Goal: Find specific page/section: Find specific page/section

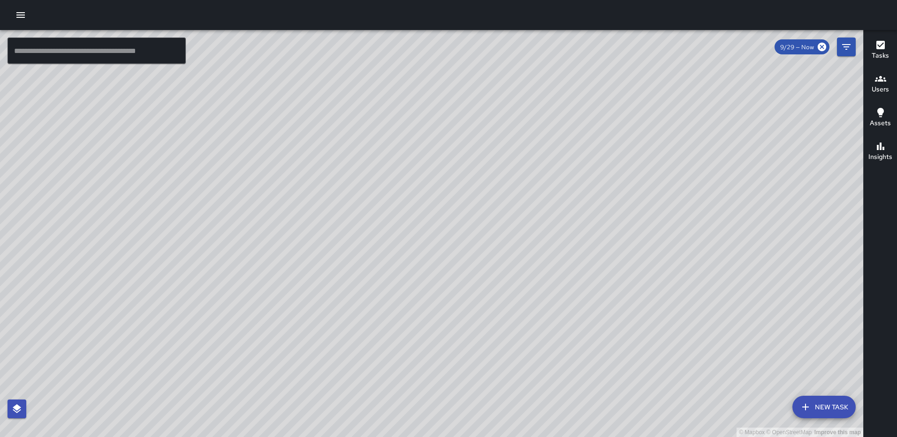
click at [883, 46] on icon "button" at bounding box center [881, 45] width 8 height 8
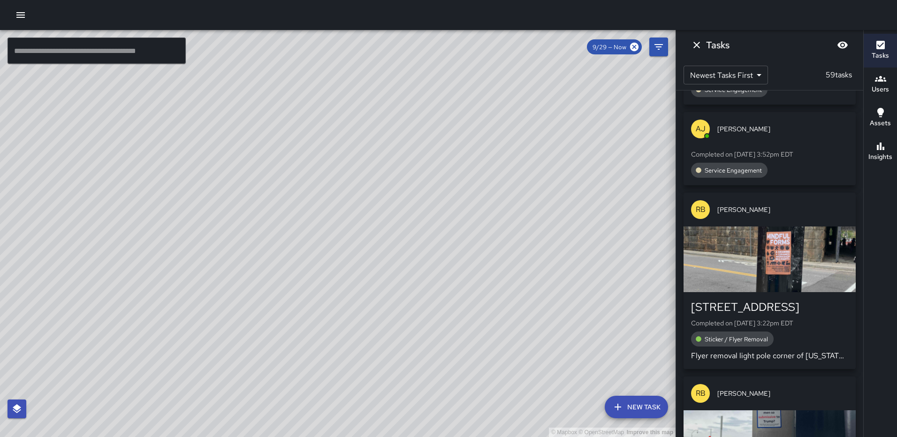
scroll to position [516, 0]
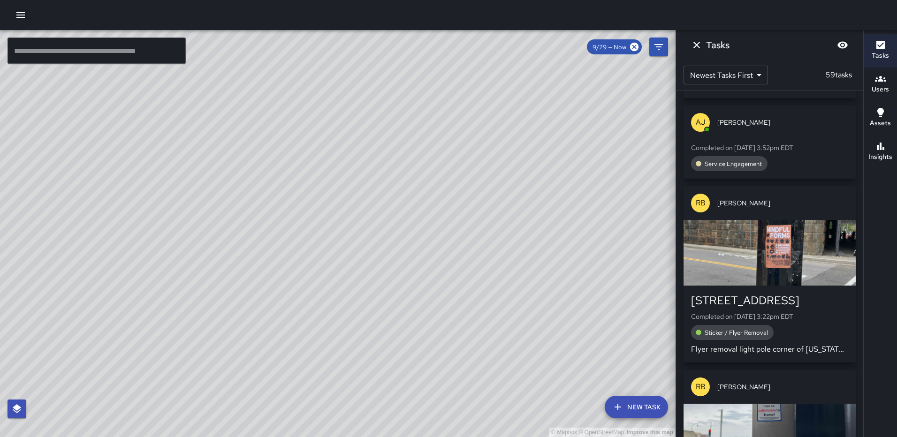
click at [782, 238] on div "button" at bounding box center [770, 253] width 172 height 66
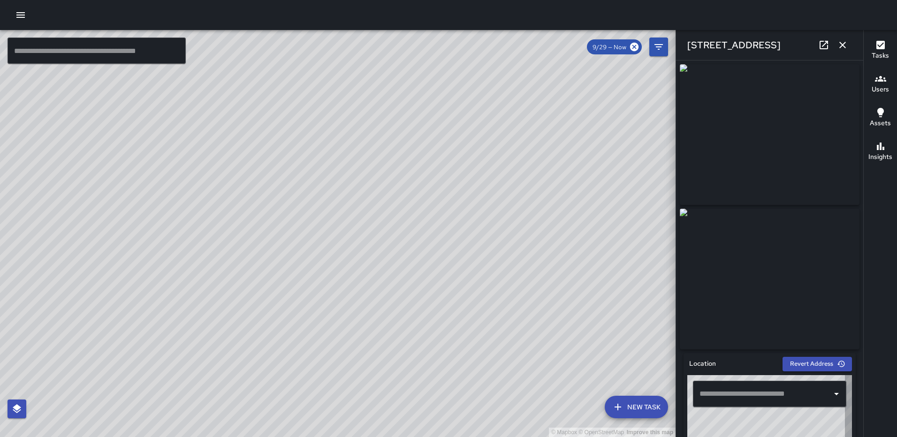
type input "**********"
click at [840, 46] on icon "button" at bounding box center [842, 44] width 11 height 11
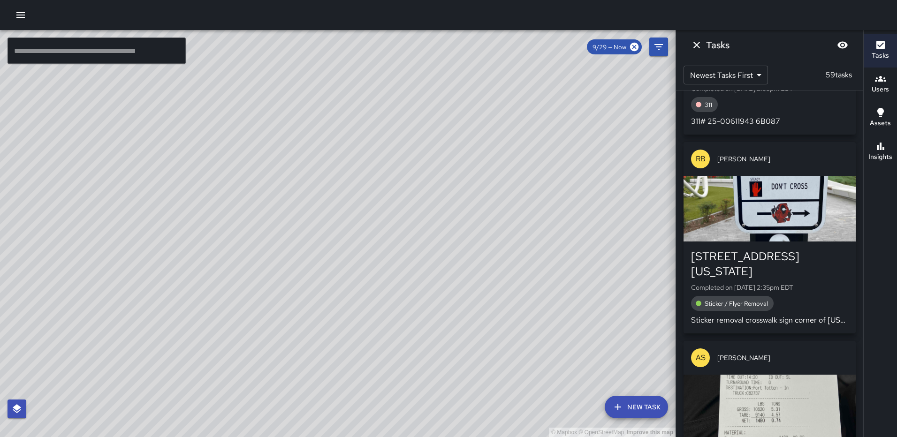
scroll to position [1595, 0]
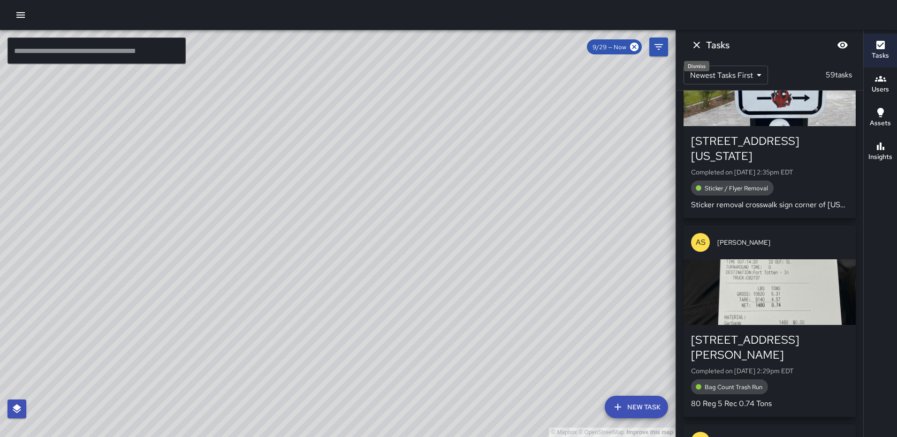
click at [699, 47] on icon "Dismiss" at bounding box center [697, 45] width 7 height 7
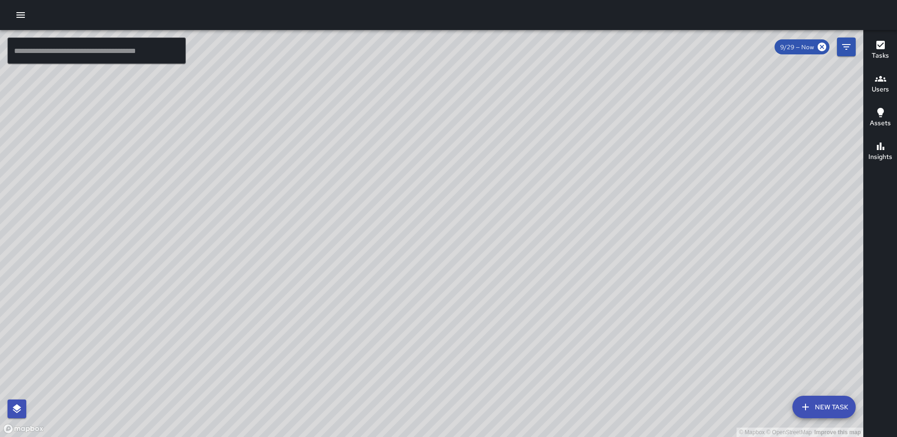
click at [23, 16] on icon "button" at bounding box center [20, 14] width 11 height 11
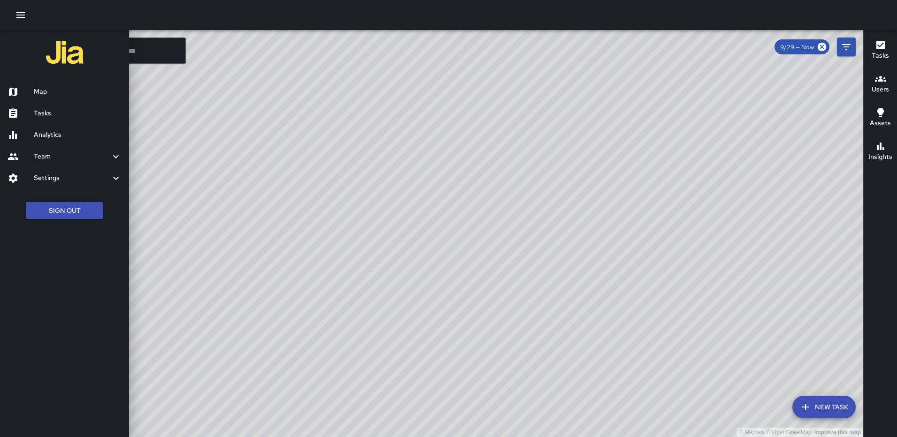
click at [19, 11] on icon "button" at bounding box center [20, 14] width 11 height 11
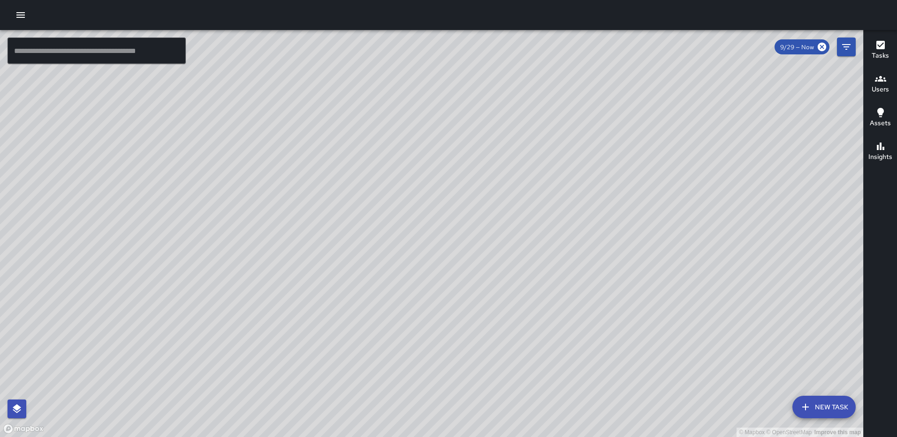
click at [876, 46] on icon "button" at bounding box center [880, 44] width 11 height 11
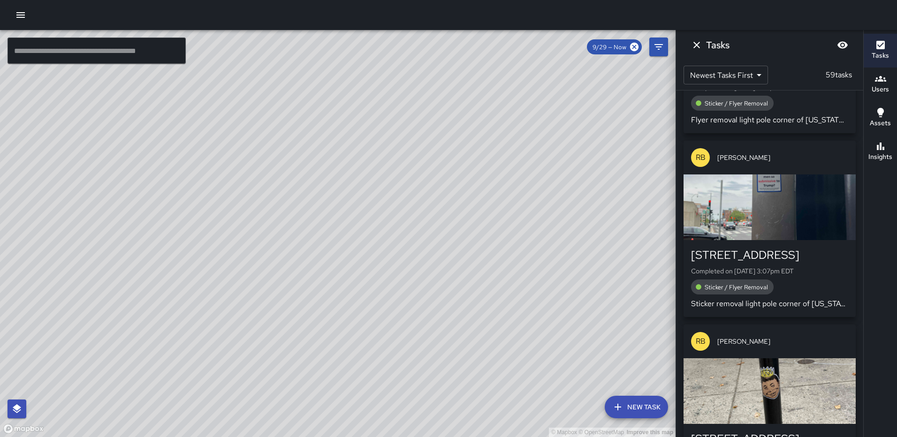
scroll to position [751, 0]
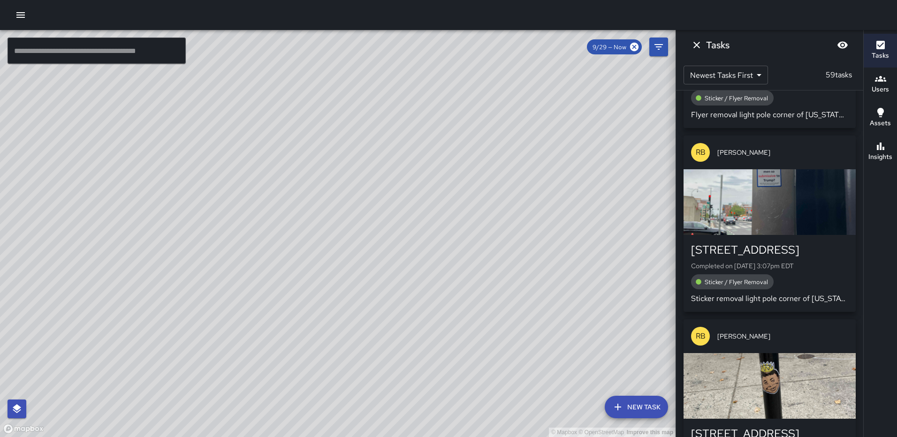
click at [788, 205] on div "button" at bounding box center [770, 202] width 172 height 66
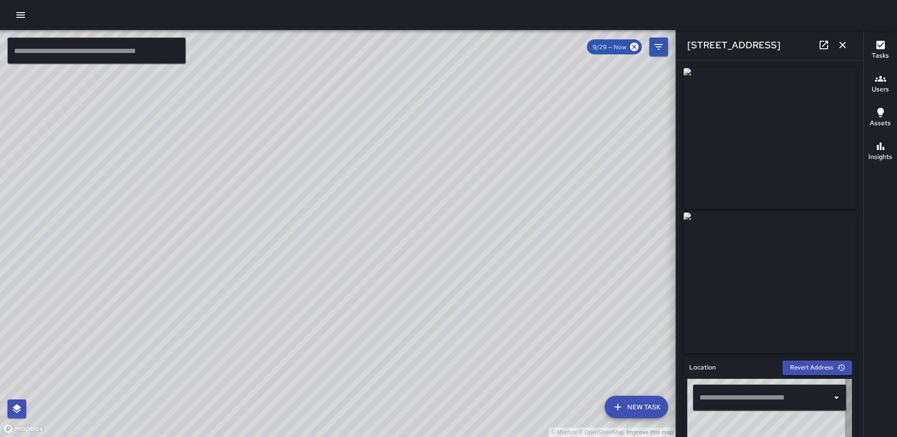
type input "**********"
click at [846, 44] on icon "button" at bounding box center [842, 44] width 11 height 11
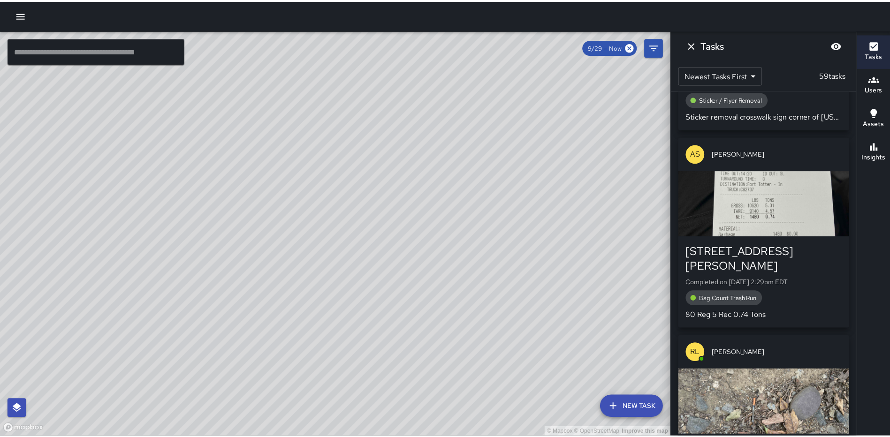
scroll to position [1689, 0]
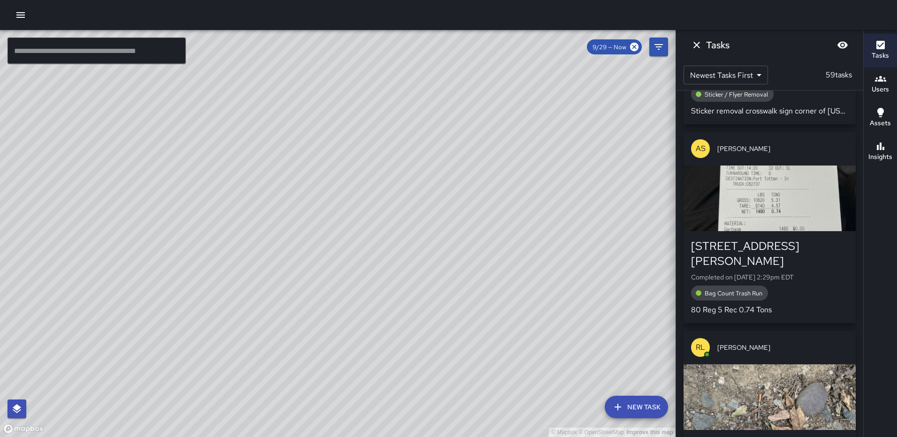
click at [16, 14] on icon "button" at bounding box center [20, 14] width 11 height 11
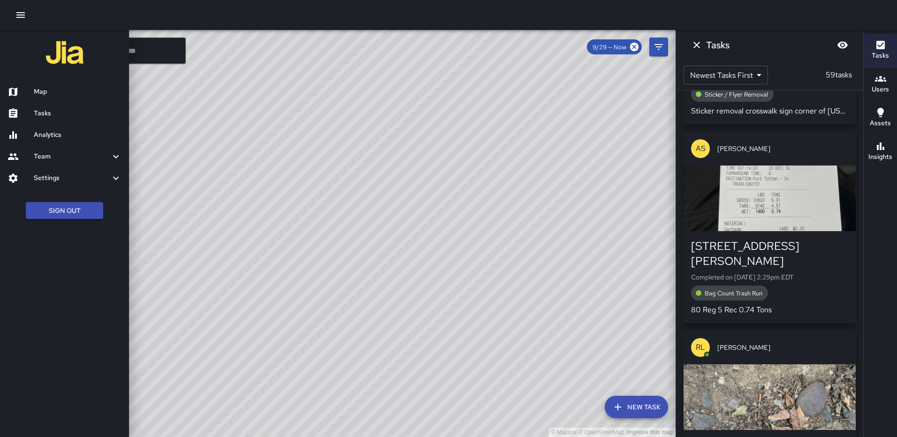
click at [55, 131] on h6 "Analytics" at bounding box center [78, 135] width 88 height 10
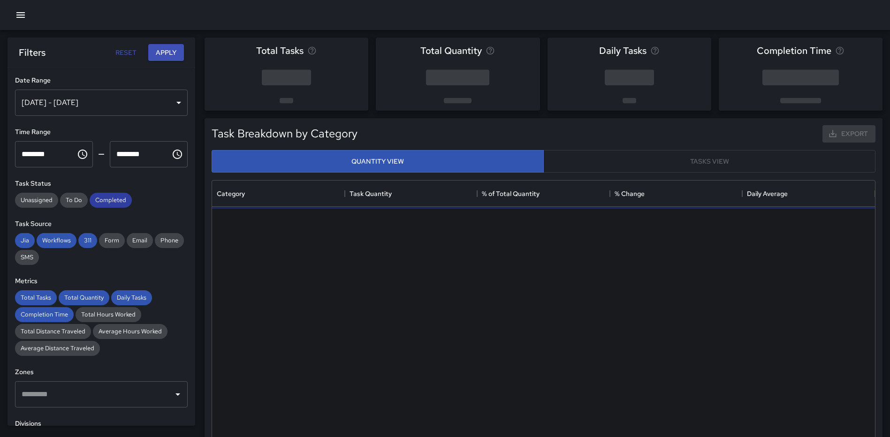
scroll to position [274, 656]
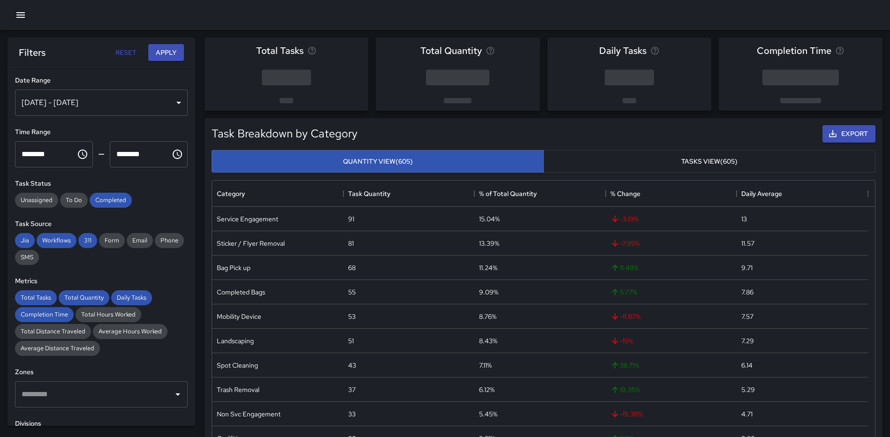
click at [170, 100] on div "Sep 23, 2025 - Sep 29, 2025" at bounding box center [101, 103] width 173 height 26
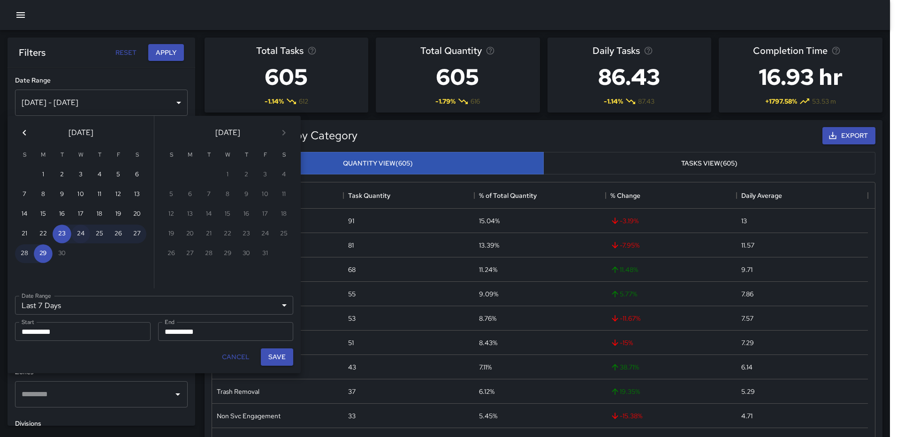
click at [84, 233] on button "24" at bounding box center [80, 234] width 19 height 19
type input "******"
type input "**********"
click at [277, 362] on button "Save" at bounding box center [277, 357] width 32 height 17
type input "**********"
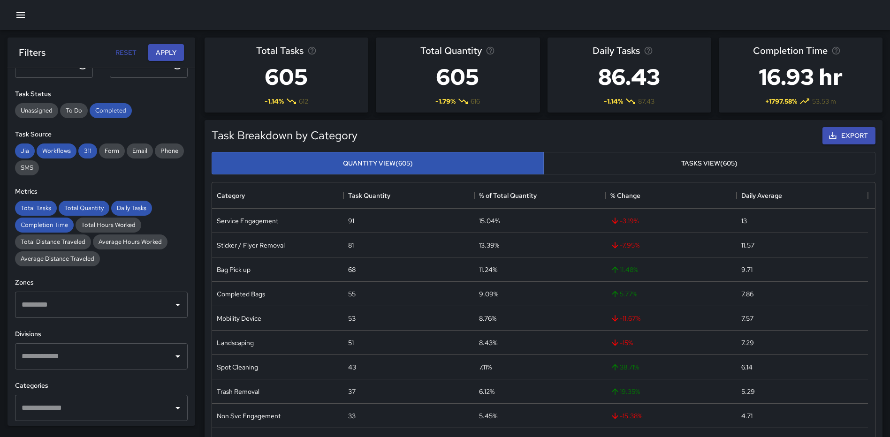
scroll to position [94, 0]
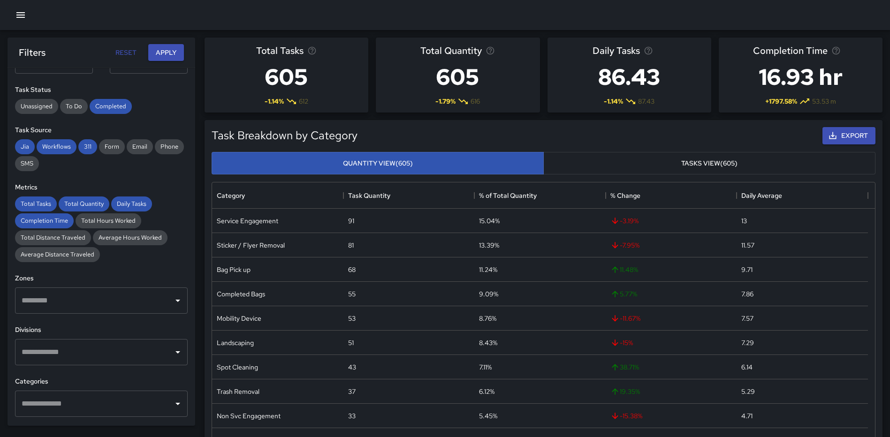
click at [68, 397] on input "text" at bounding box center [94, 404] width 150 height 18
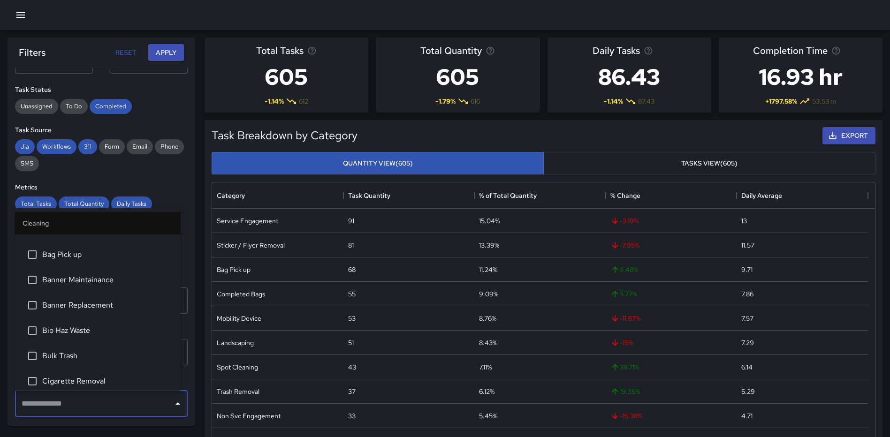
scroll to position [0, 0]
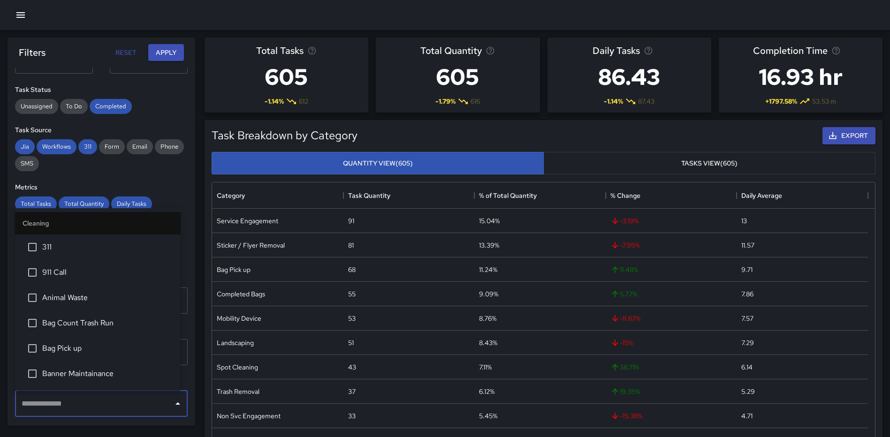
click at [75, 320] on span "Bag Count Trash Run" at bounding box center [107, 323] width 131 height 11
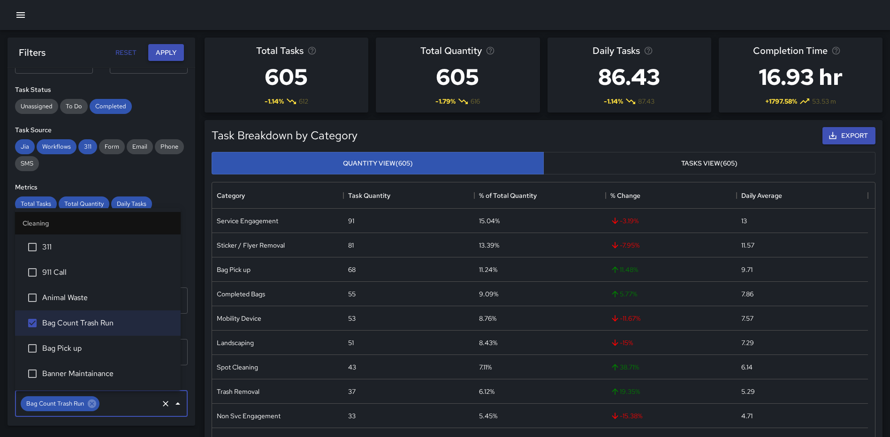
click at [168, 48] on button "Apply" at bounding box center [166, 52] width 36 height 17
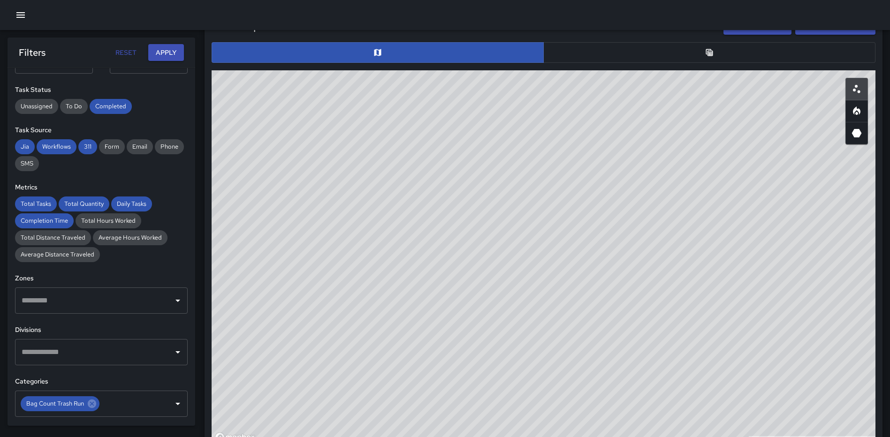
scroll to position [466, 0]
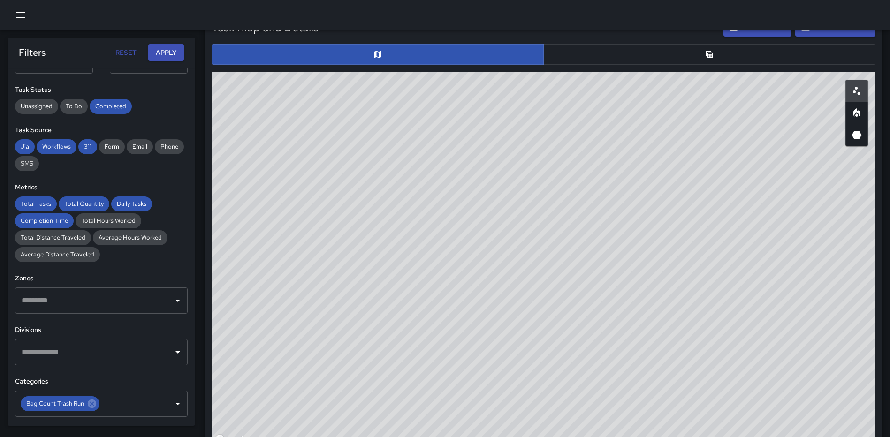
click at [735, 49] on button "button" at bounding box center [709, 54] width 332 height 21
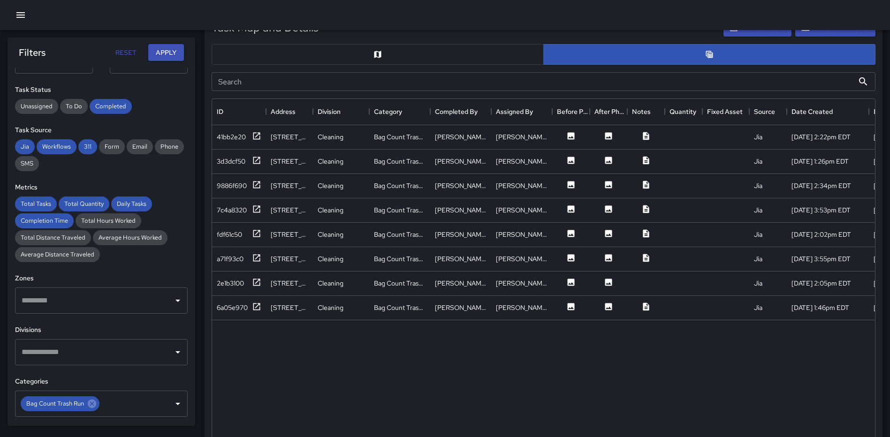
scroll to position [8, 8]
click at [252, 279] on icon at bounding box center [256, 282] width 9 height 9
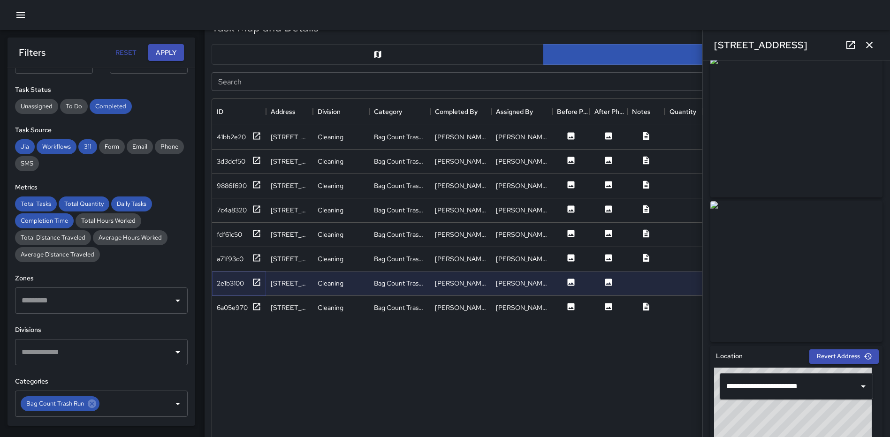
scroll to position [0, 0]
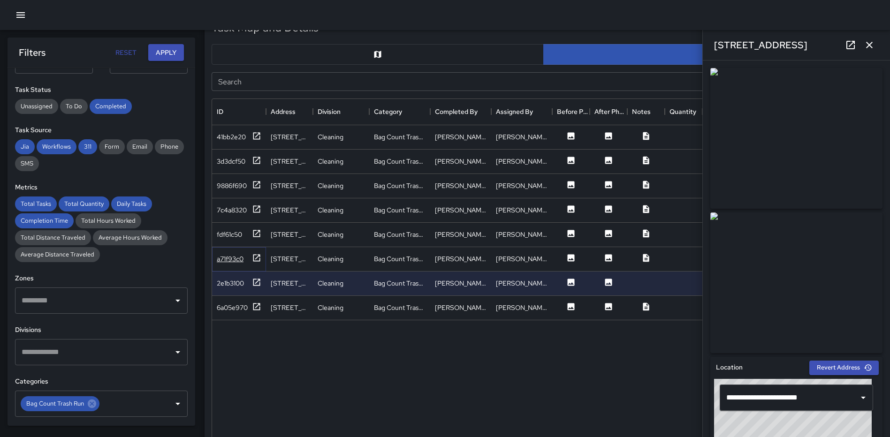
click at [255, 258] on icon at bounding box center [256, 257] width 9 height 9
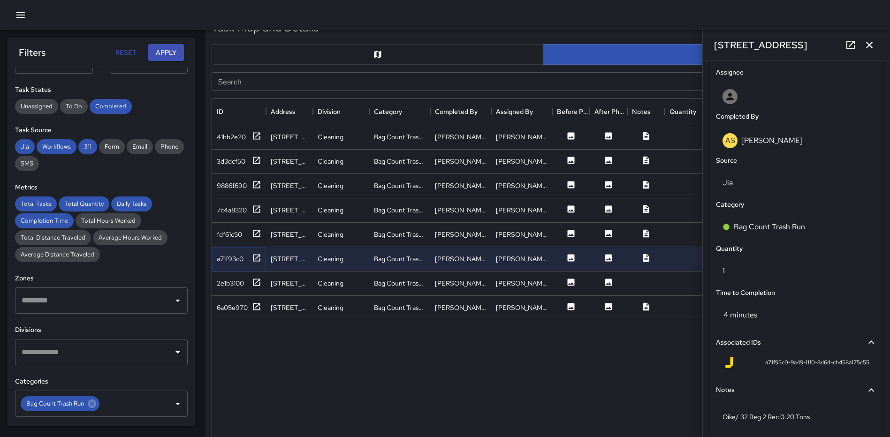
scroll to position [575, 0]
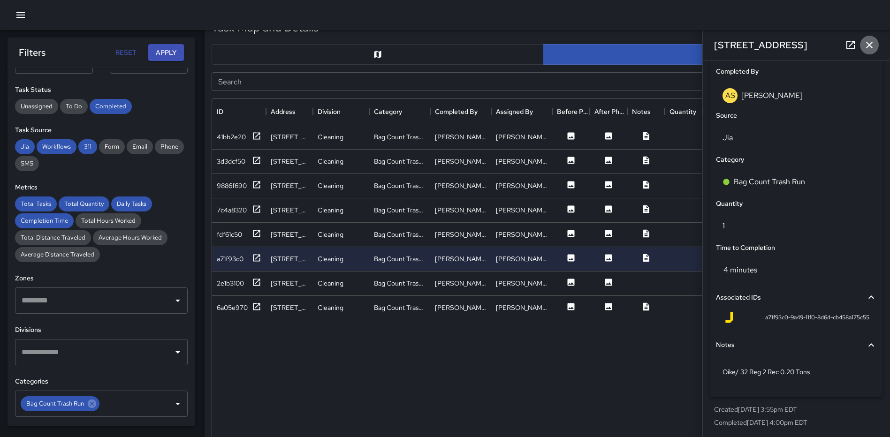
click at [866, 50] on icon "button" at bounding box center [869, 44] width 11 height 11
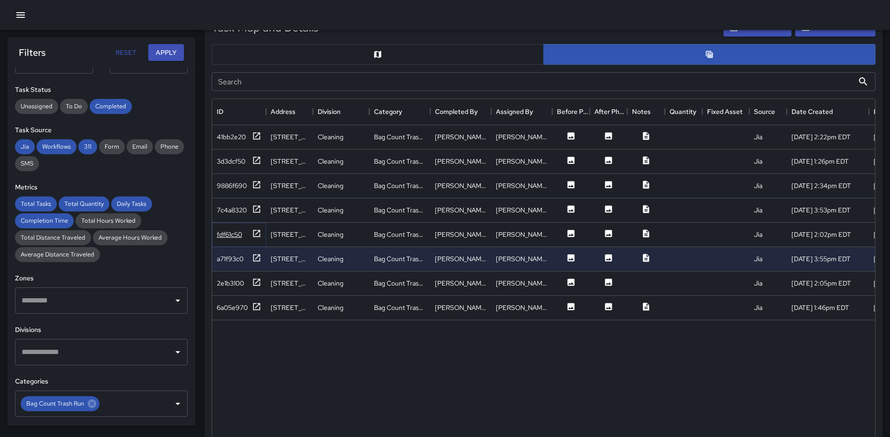
click at [257, 232] on icon at bounding box center [256, 233] width 9 height 9
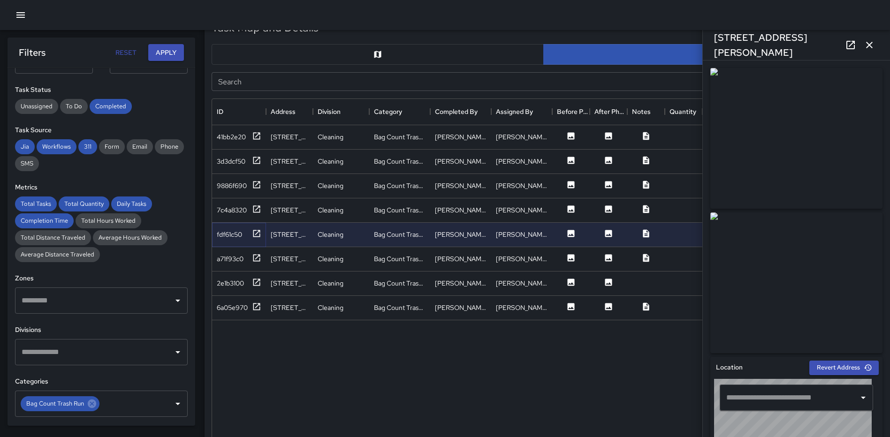
type input "**********"
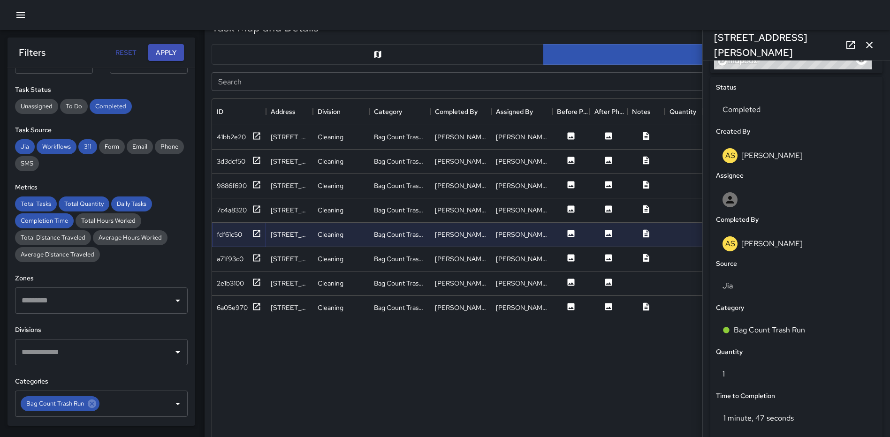
scroll to position [577, 0]
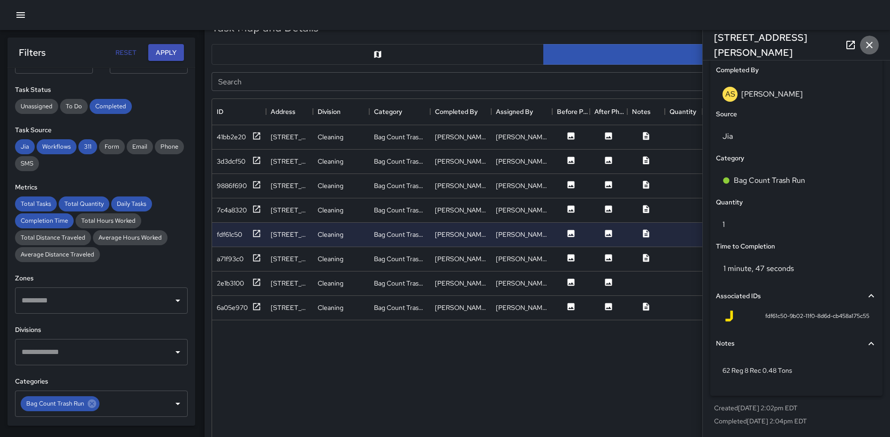
click at [874, 46] on icon "button" at bounding box center [869, 44] width 11 height 11
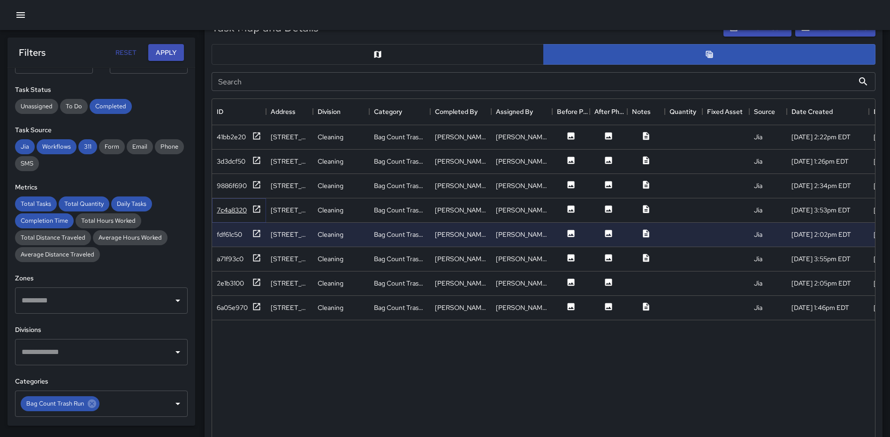
click at [260, 210] on icon at bounding box center [256, 209] width 9 height 9
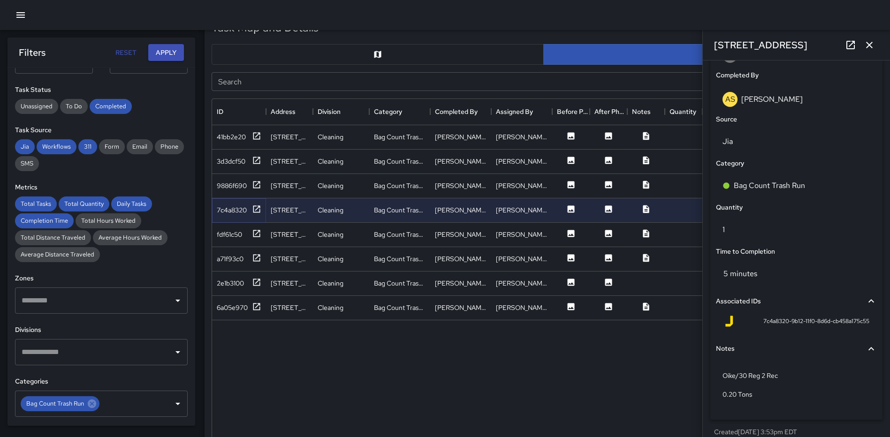
scroll to position [596, 0]
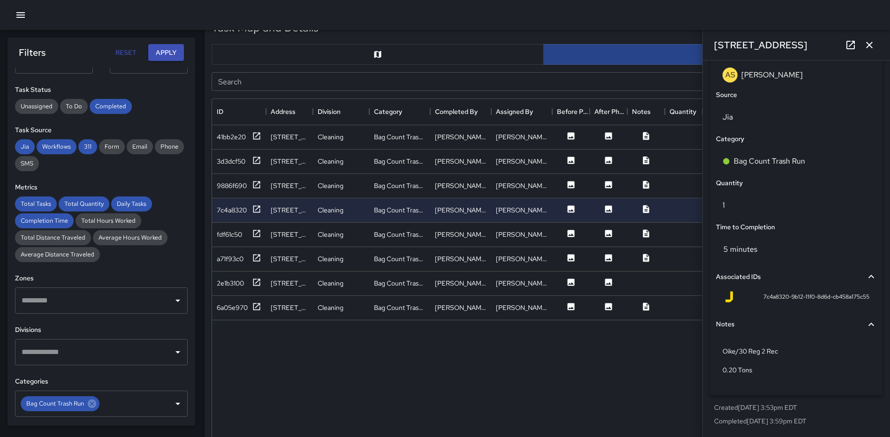
drag, startPoint x: 874, startPoint y: 43, endPoint x: 861, endPoint y: 58, distance: 20.3
click at [874, 43] on icon "button" at bounding box center [869, 44] width 11 height 11
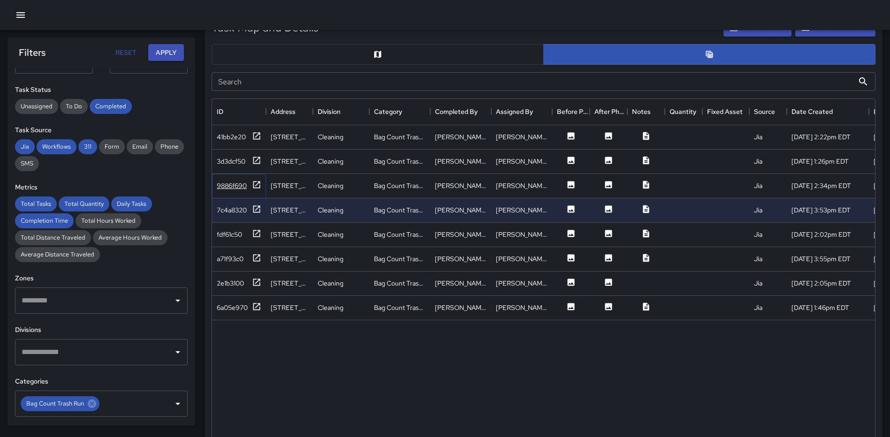
click at [254, 184] on icon at bounding box center [256, 184] width 7 height 7
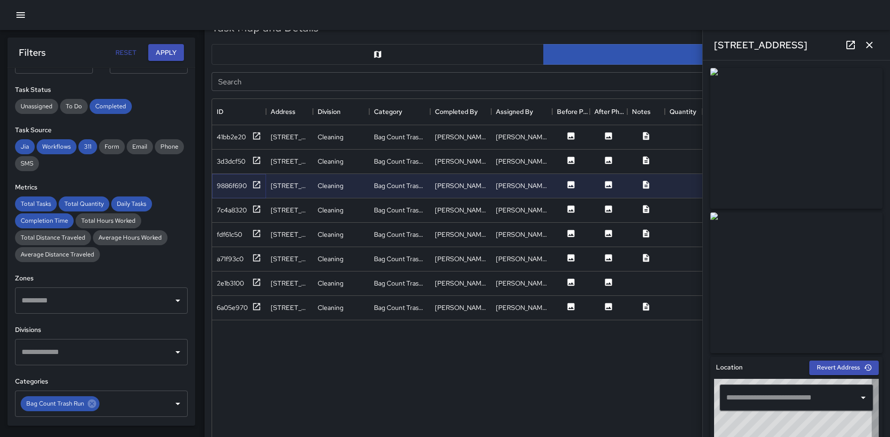
type input "**********"
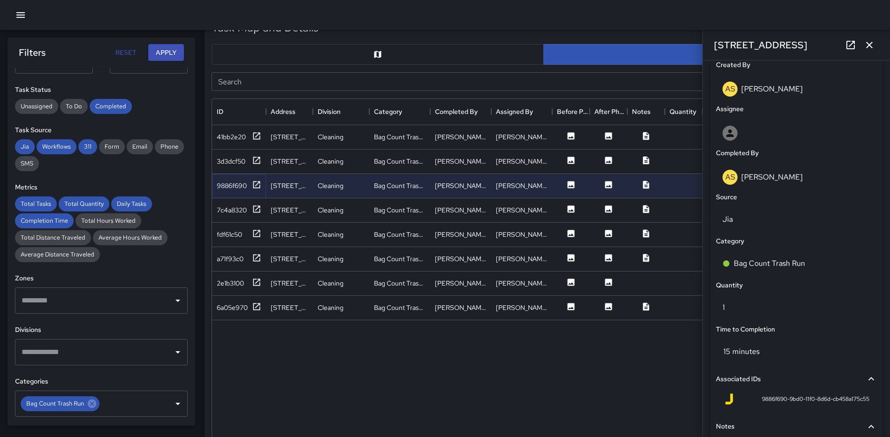
scroll to position [577, 0]
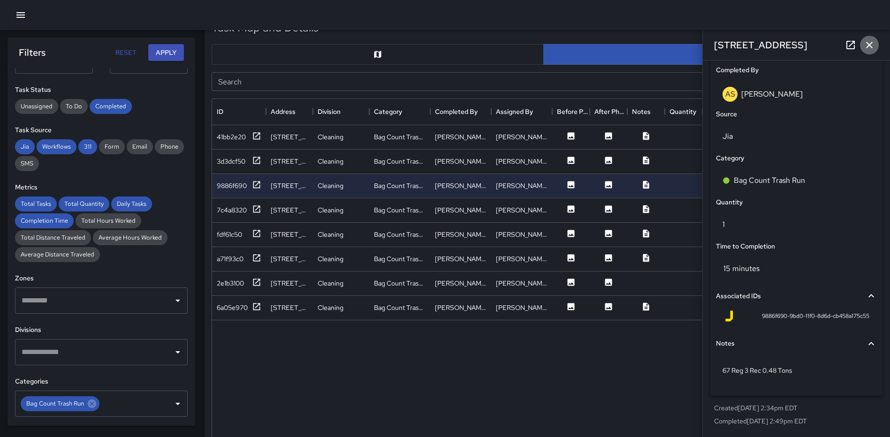
click at [875, 45] on icon "button" at bounding box center [869, 44] width 11 height 11
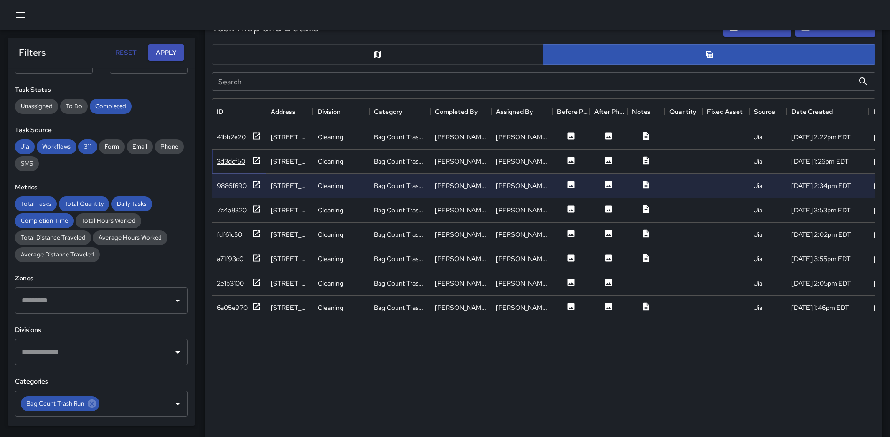
click at [256, 160] on icon at bounding box center [256, 160] width 9 height 9
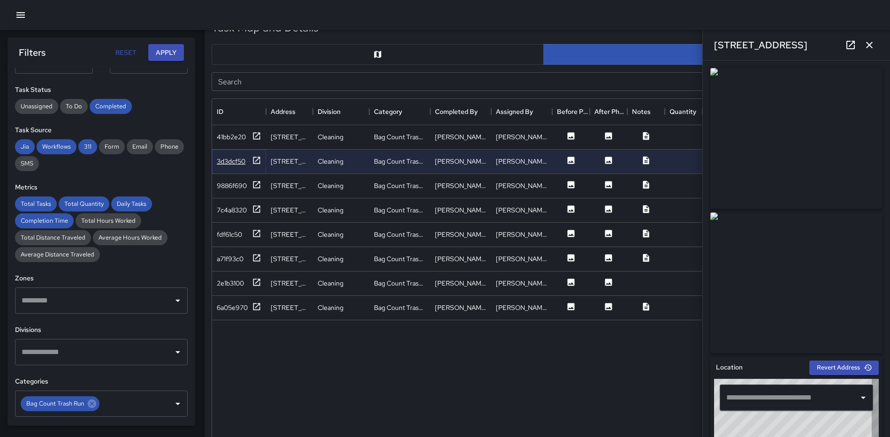
type input "**********"
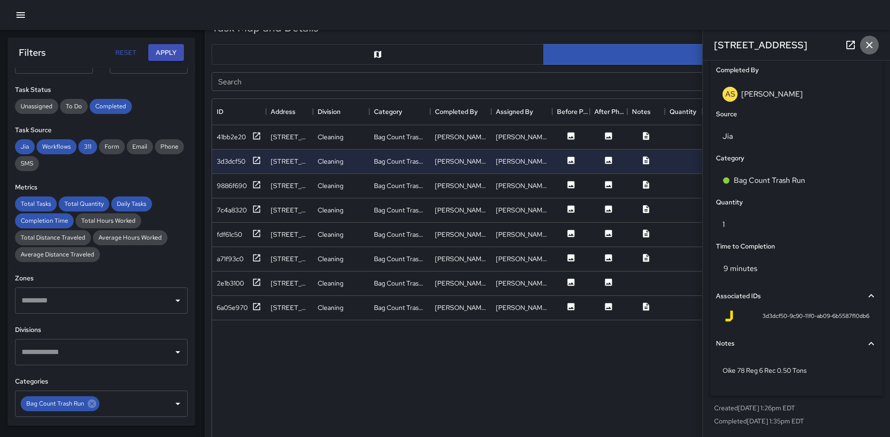
click at [869, 48] on icon "button" at bounding box center [869, 44] width 11 height 11
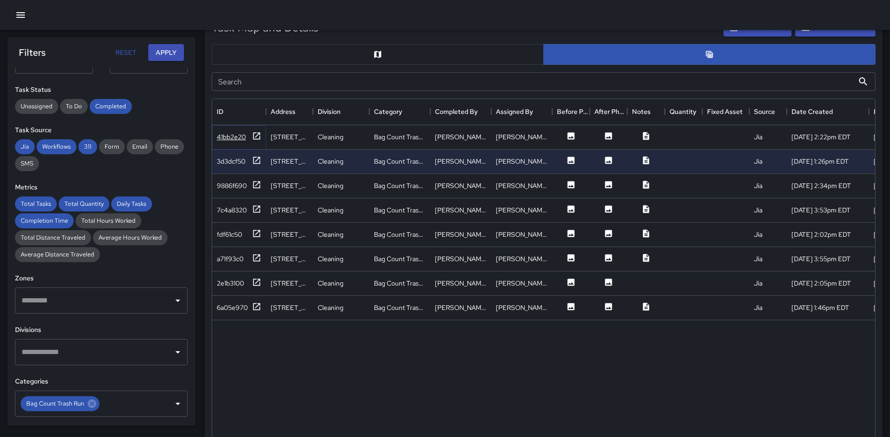
click at [253, 138] on icon at bounding box center [256, 135] width 9 height 9
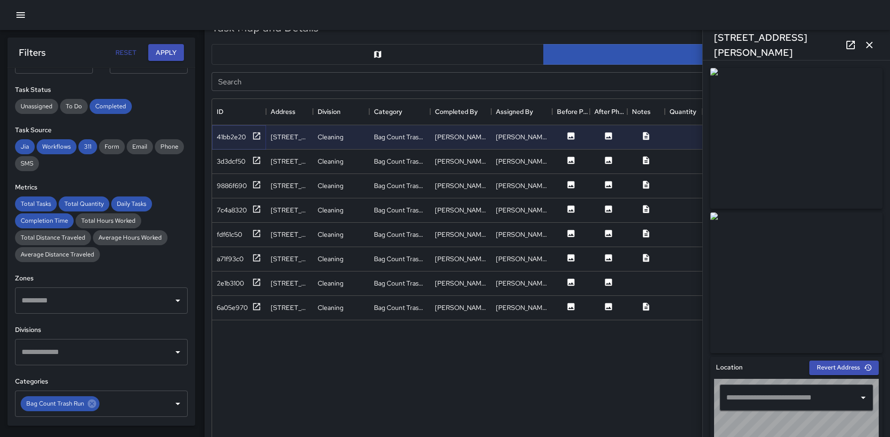
type input "**********"
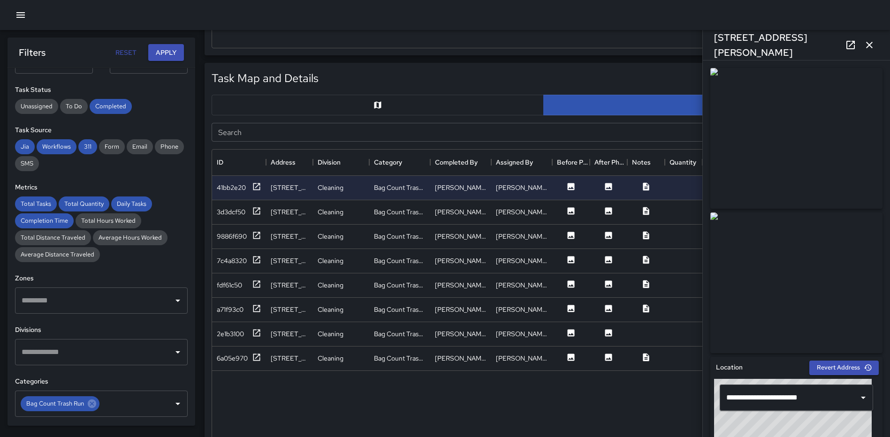
scroll to position [278, 0]
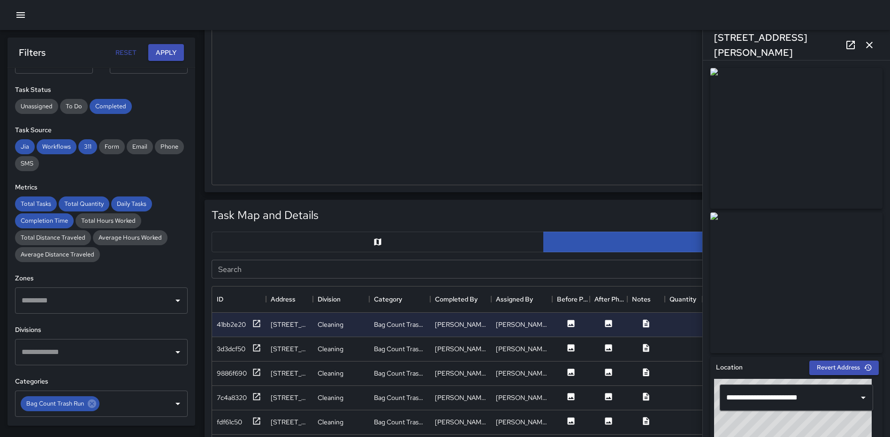
click at [867, 41] on icon "button" at bounding box center [869, 44] width 11 height 11
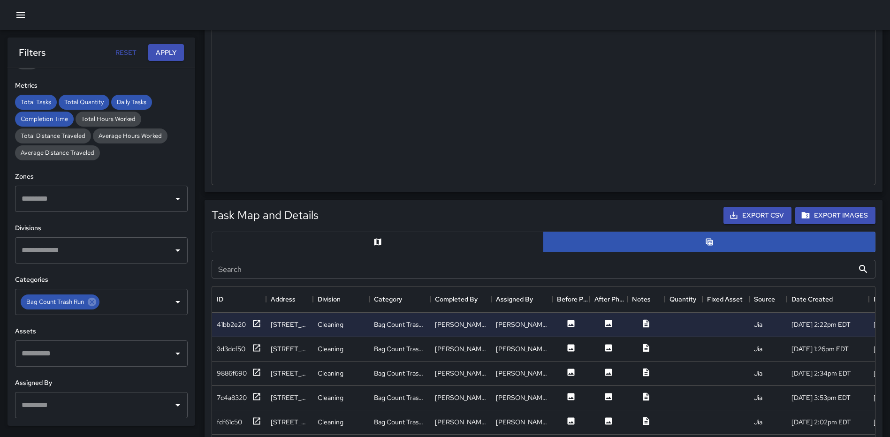
scroll to position [247, 0]
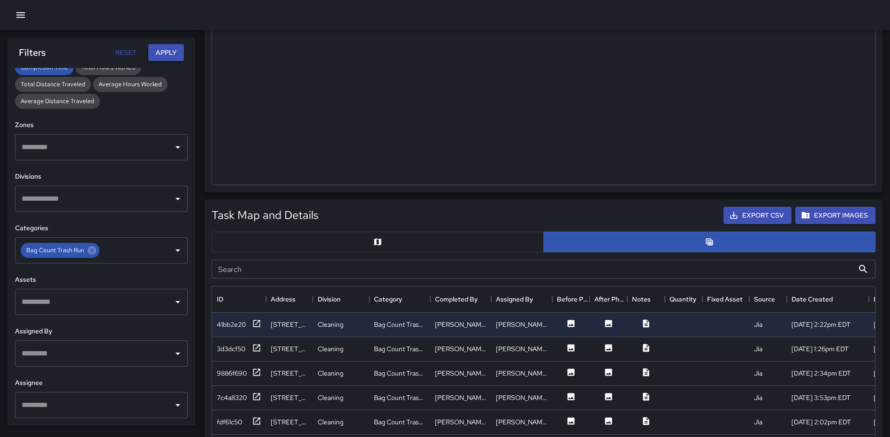
click at [171, 52] on button "Apply" at bounding box center [166, 52] width 36 height 17
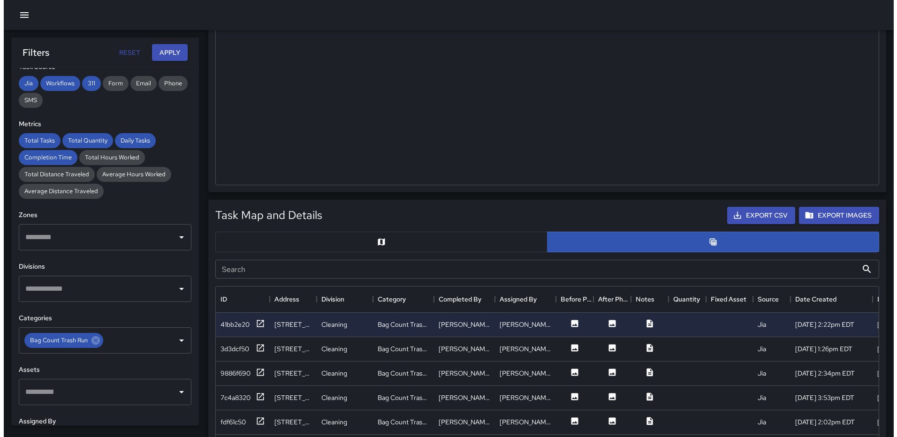
scroll to position [60, 0]
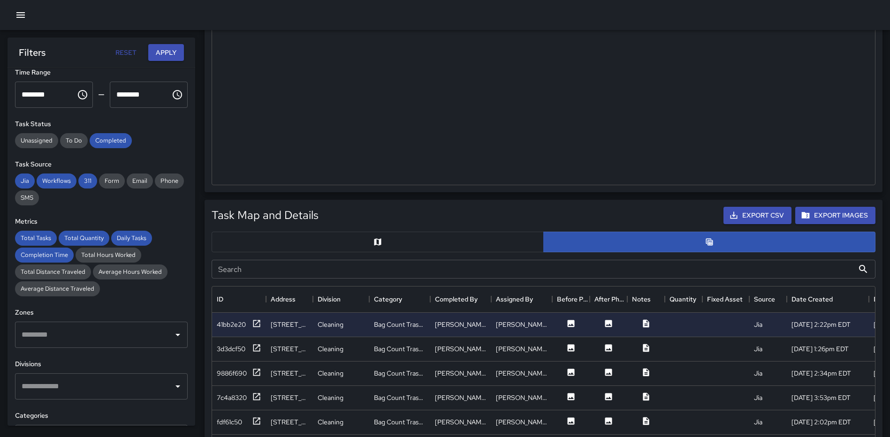
click at [25, 20] on icon "button" at bounding box center [20, 14] width 11 height 11
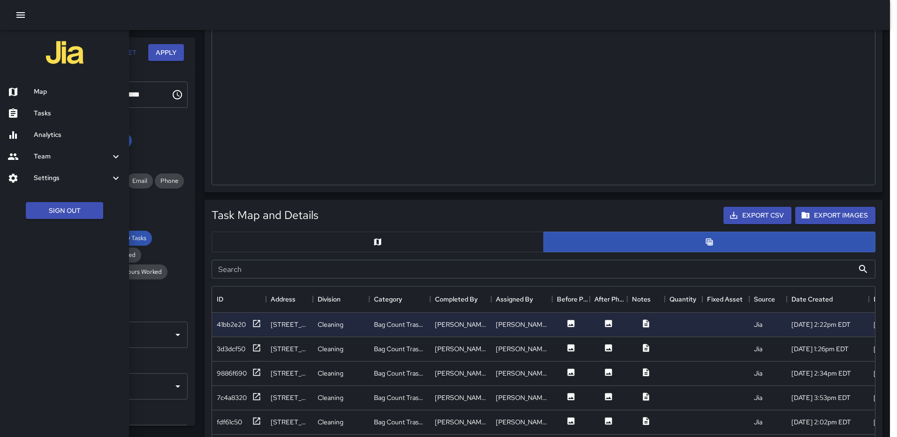
click at [55, 90] on h6 "Map" at bounding box center [78, 92] width 88 height 10
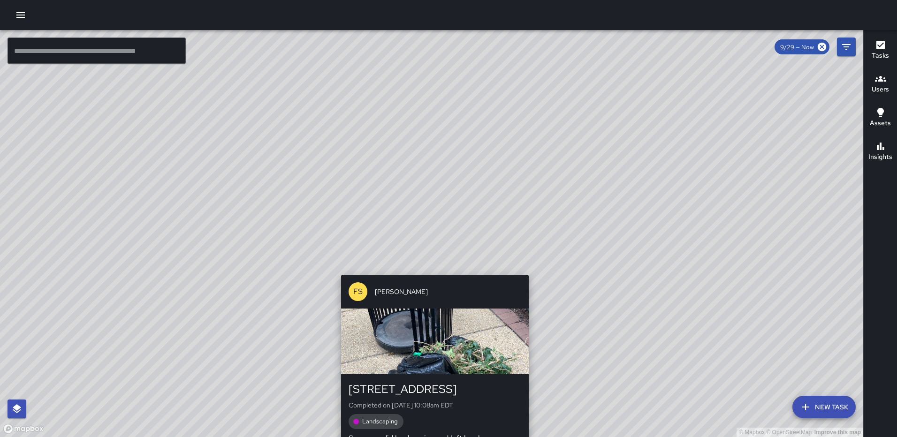
click at [429, 270] on div "© Mapbox © OpenStreetMap Improve this map FS Foday Sankoh 60 L Street Northeast…" at bounding box center [431, 233] width 863 height 407
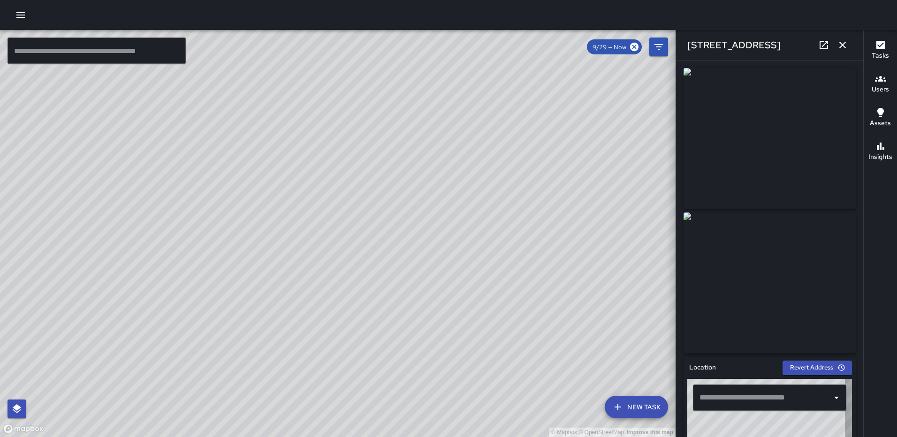
type input "**********"
click at [846, 41] on icon "button" at bounding box center [842, 44] width 11 height 11
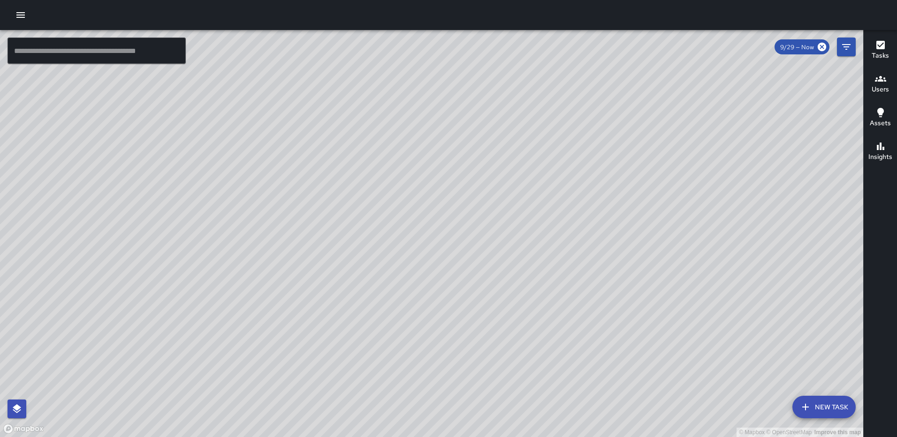
drag, startPoint x: 410, startPoint y: 238, endPoint x: 397, endPoint y: 287, distance: 50.8
click at [398, 290] on div "© Mapbox © OpenStreetMap Improve this map" at bounding box center [431, 233] width 863 height 407
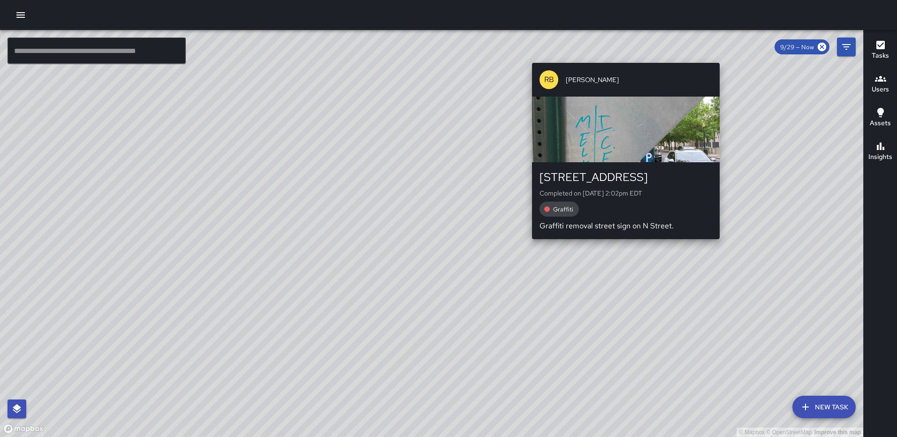
click at [621, 58] on div "© Mapbox © OpenStreetMap Improve this map RB Romario Bramwell 145 N Street Nort…" at bounding box center [431, 233] width 863 height 407
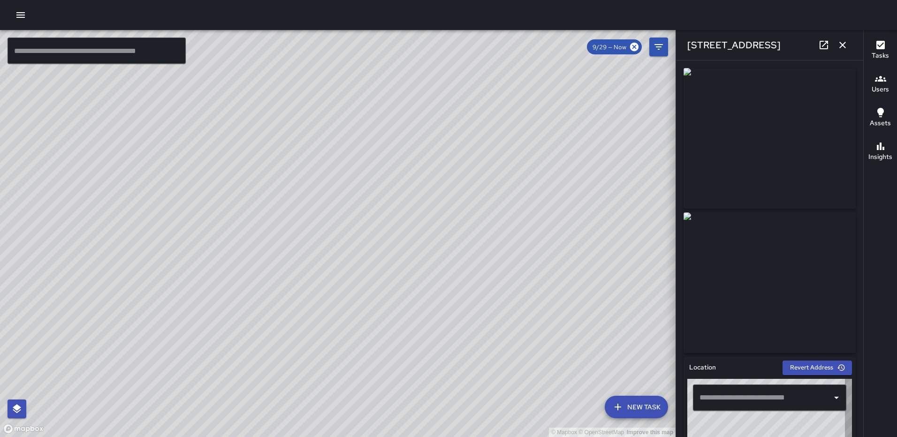
type input "**********"
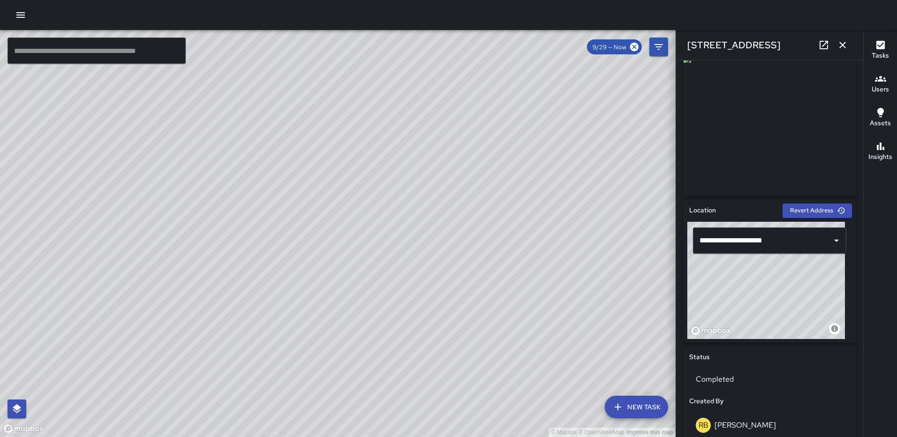
scroll to position [183, 0]
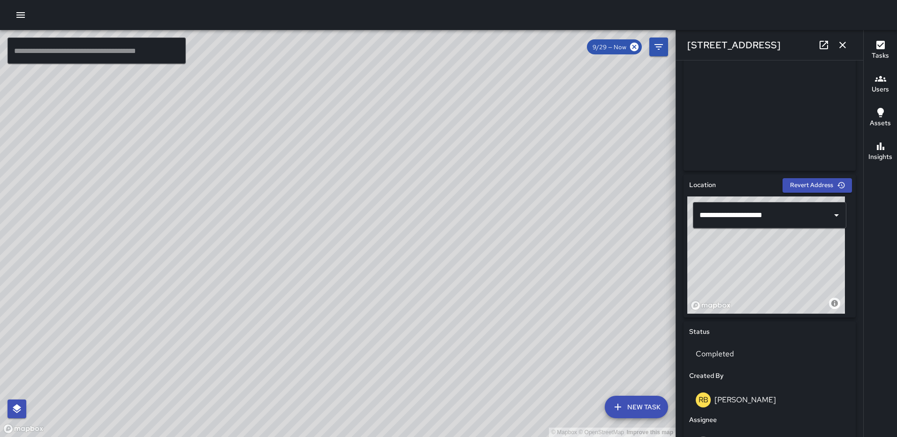
drag, startPoint x: 777, startPoint y: 267, endPoint x: 776, endPoint y: 278, distance: 11.3
click at [776, 278] on div "© Mapbox © OpenStreetMap Improve this map" at bounding box center [766, 255] width 158 height 117
click at [840, 42] on icon "button" at bounding box center [842, 44] width 11 height 11
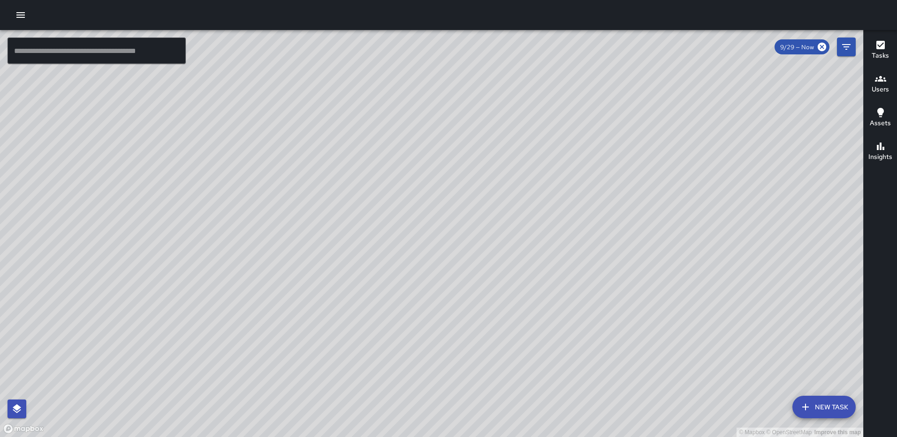
drag, startPoint x: 425, startPoint y: 51, endPoint x: 425, endPoint y: 161, distance: 109.8
click at [425, 161] on div "© Mapbox © OpenStreetMap Improve this map" at bounding box center [431, 233] width 863 height 407
click at [877, 43] on icon "button" at bounding box center [881, 45] width 8 height 8
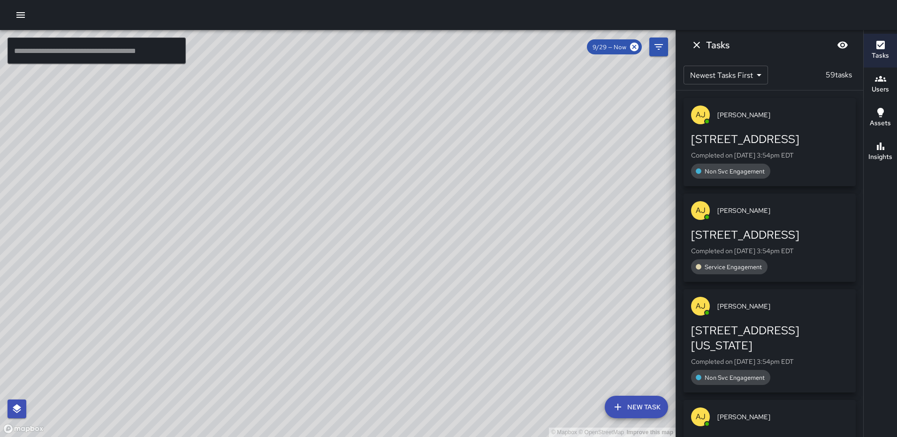
click at [878, 41] on icon "button" at bounding box center [881, 45] width 8 height 8
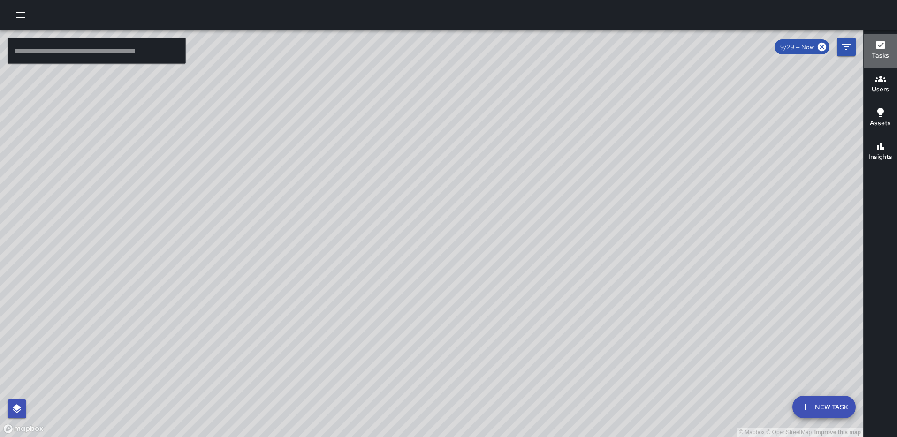
click at [877, 38] on button "Tasks" at bounding box center [880, 51] width 33 height 34
